Goal: Communication & Community: Answer question/provide support

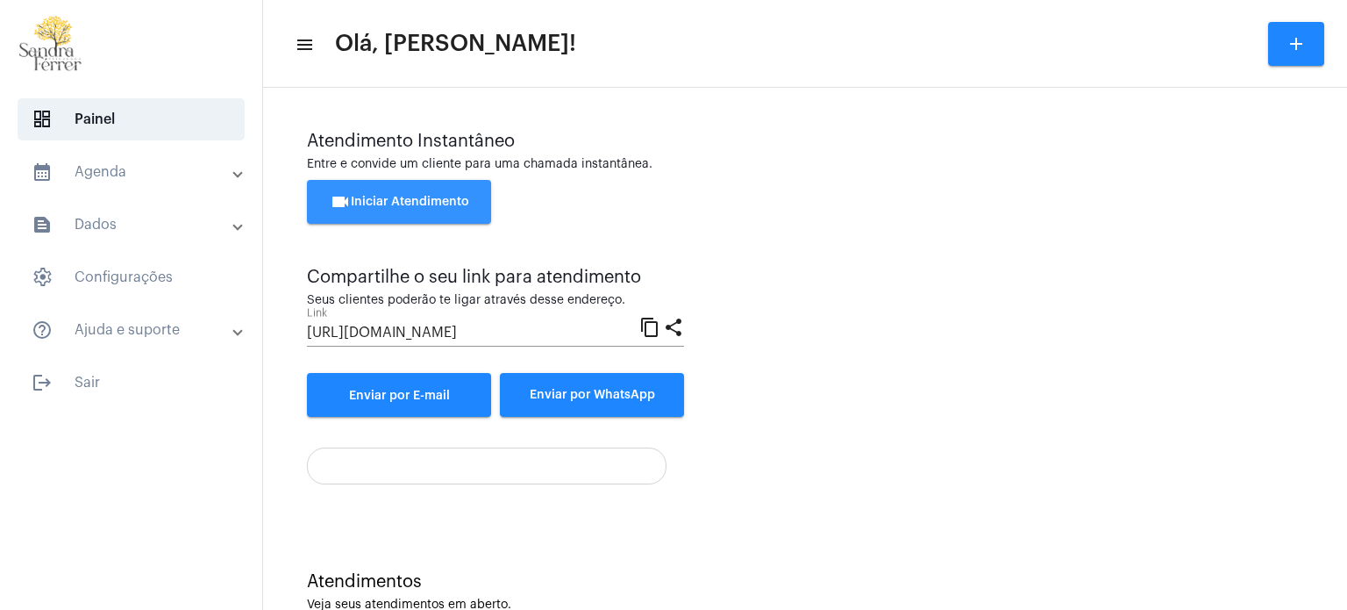
click at [424, 189] on button "videocam Iniciar Atendimento" at bounding box center [399, 202] width 184 height 44
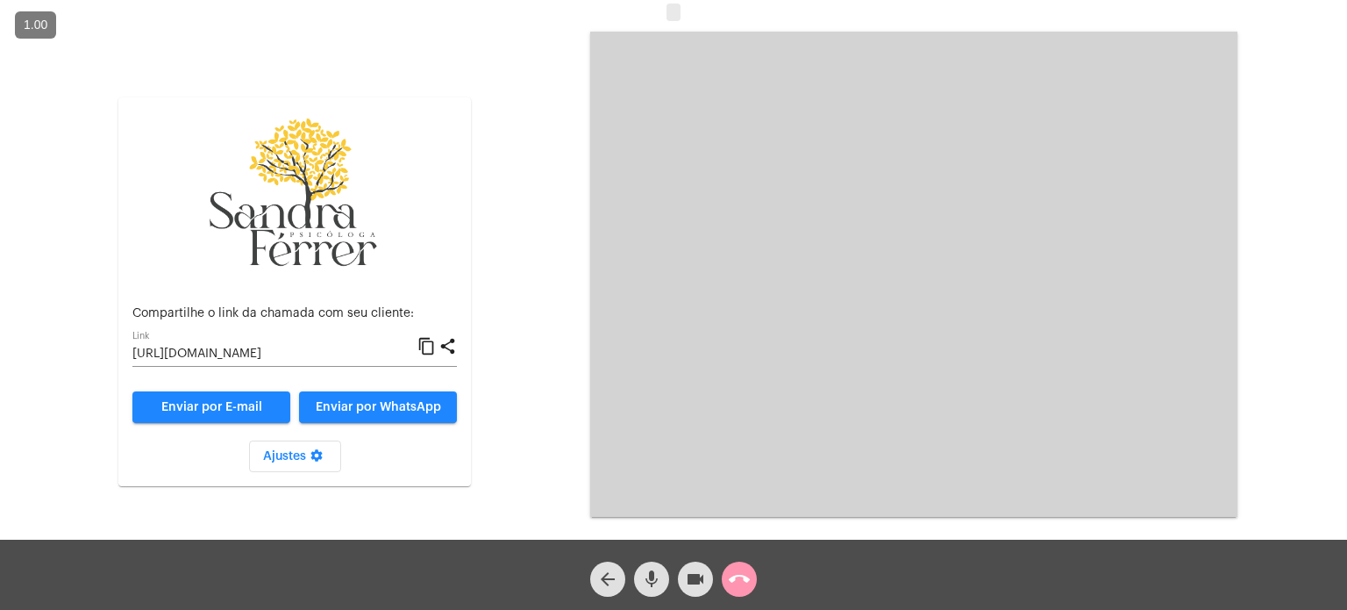
click at [428, 347] on mat-icon "content_copy" at bounding box center [426, 346] width 18 height 21
click at [423, 345] on mat-icon "content_copy" at bounding box center [426, 346] width 18 height 21
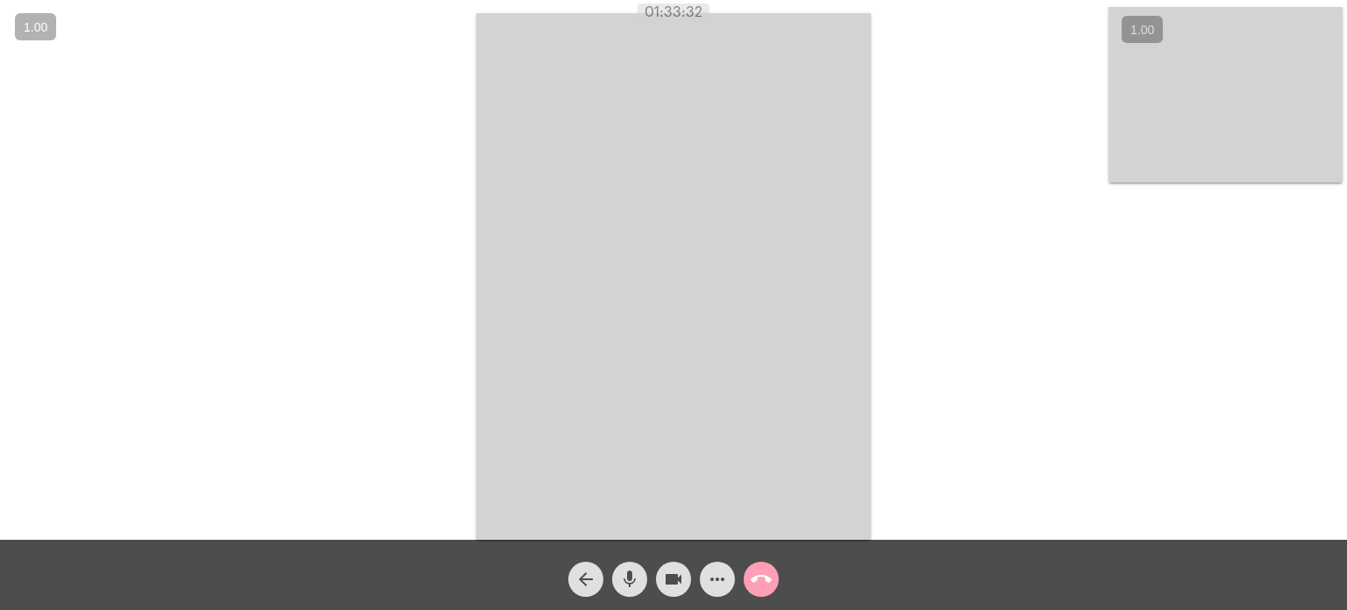
click at [762, 588] on mat-icon "call_end" at bounding box center [761, 578] width 21 height 21
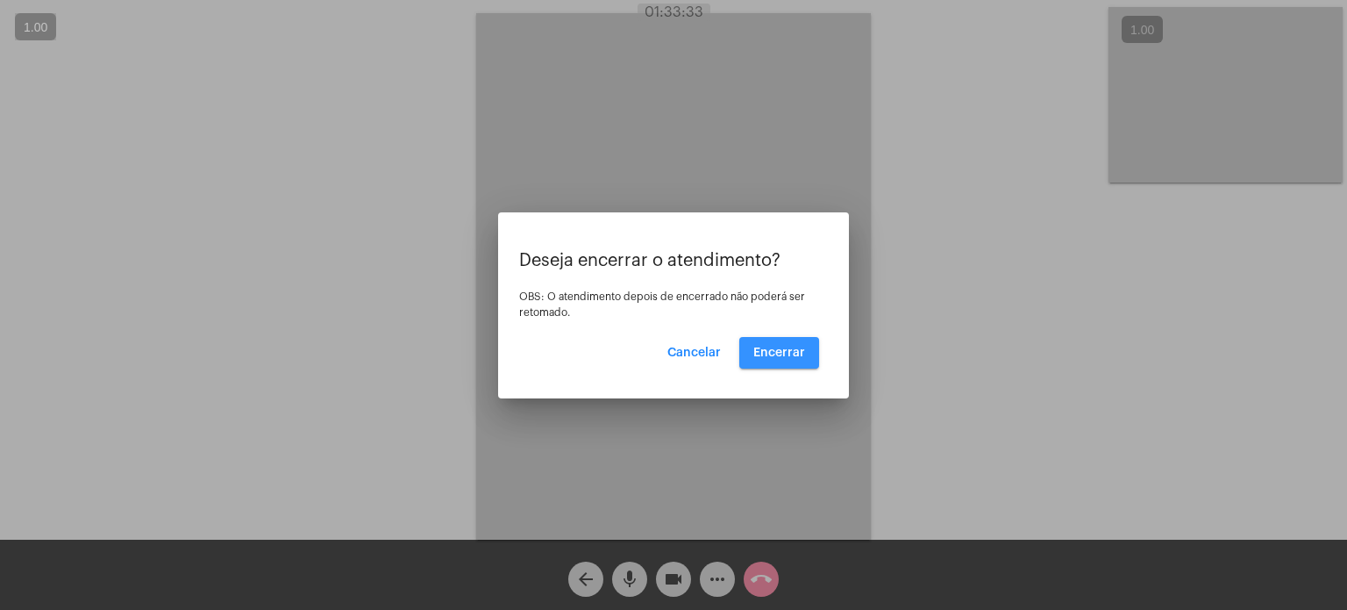
click at [807, 347] on button "Encerrar" at bounding box center [779, 353] width 80 height 32
